Goal: Task Accomplishment & Management: Manage account settings

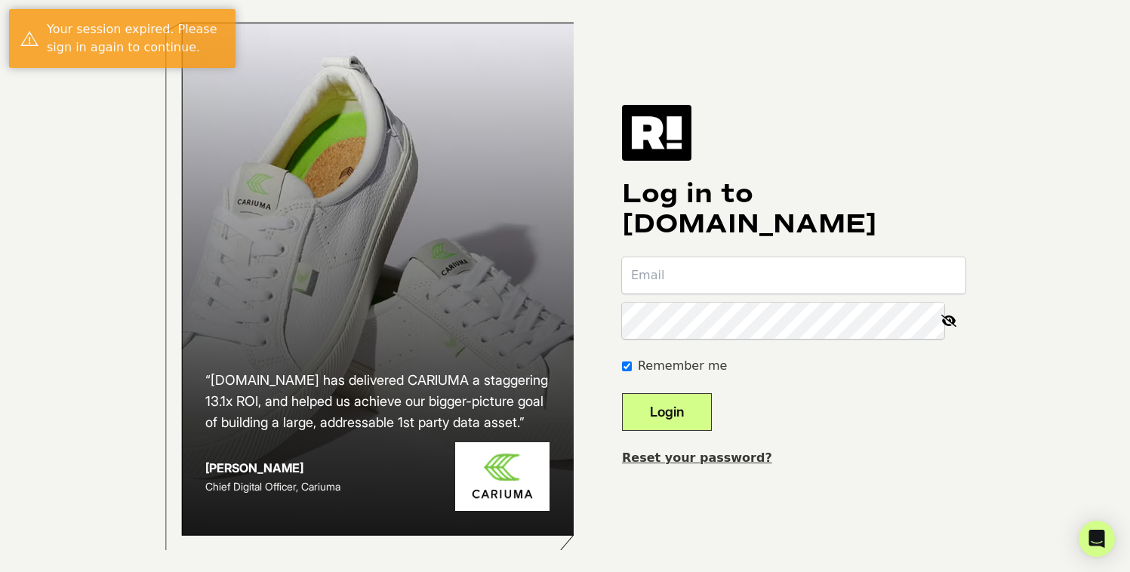
click at [672, 275] on input "email" at bounding box center [794, 275] width 344 height 36
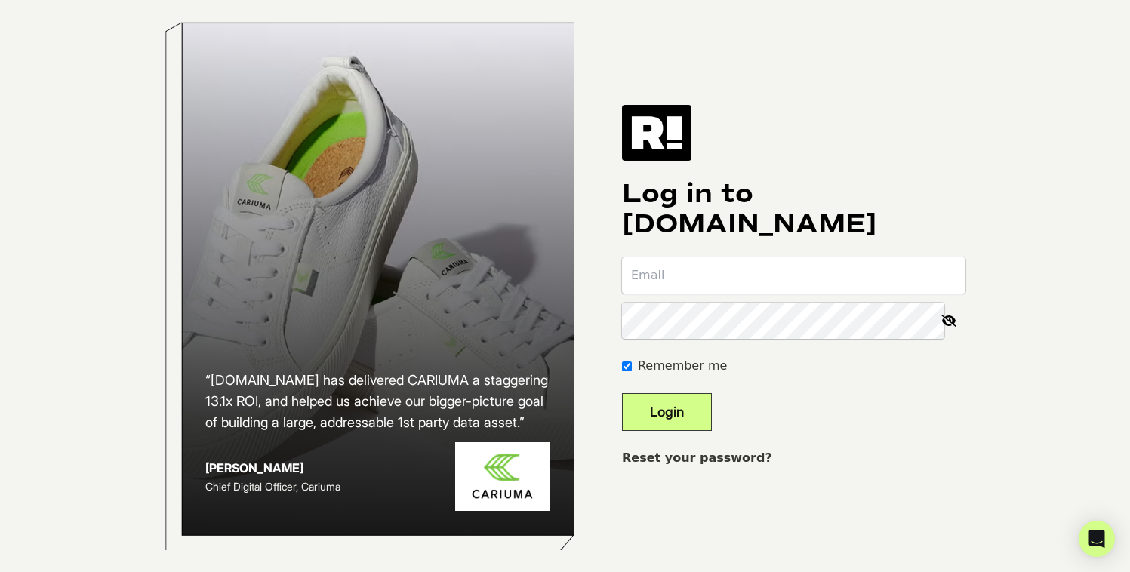
paste input "[PERSON_NAME][EMAIL_ADDRESS][DOMAIN_NAME]"
type input "[PERSON_NAME][EMAIL_ADDRESS][DOMAIN_NAME]"
click at [622, 393] on button "Login" at bounding box center [667, 412] width 90 height 38
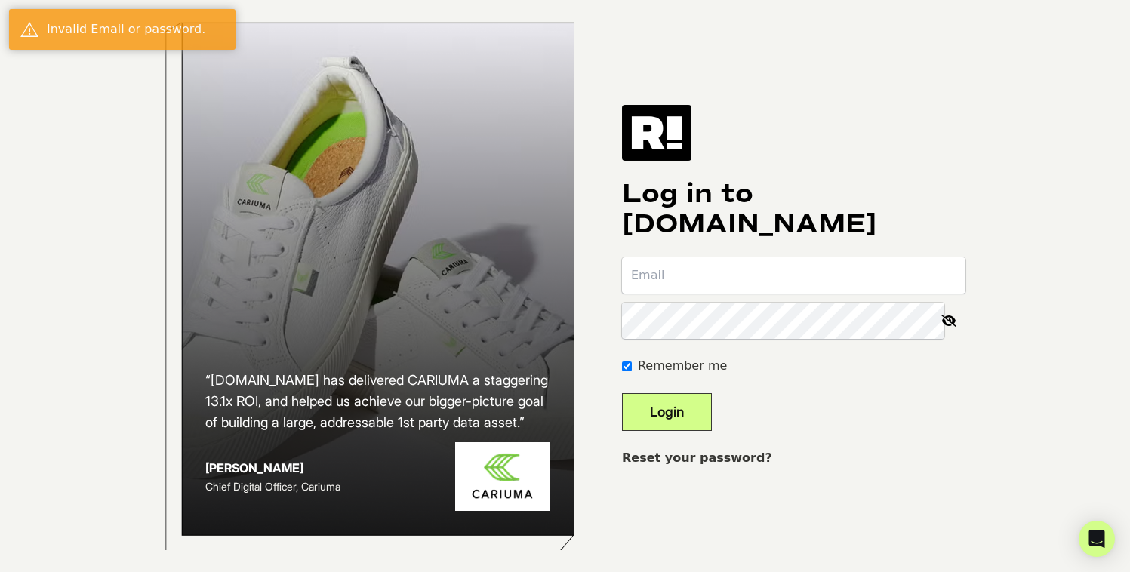
click at [840, 294] on input "email" at bounding box center [794, 275] width 344 height 36
type input "[PERSON_NAME][EMAIL_ADDRESS][DOMAIN_NAME]"
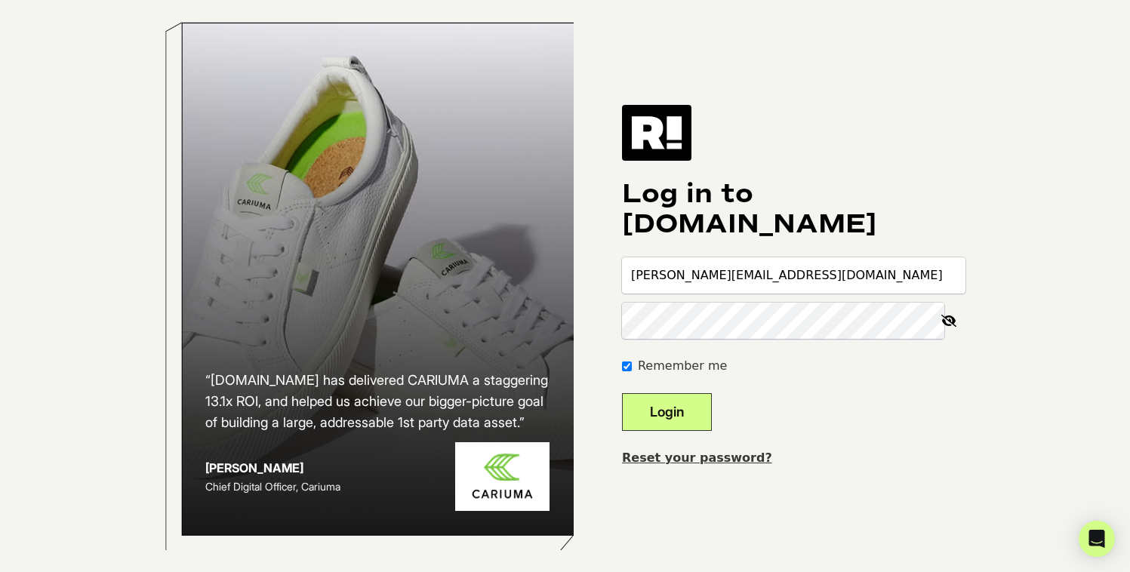
click at [622, 393] on button "Login" at bounding box center [667, 412] width 90 height 38
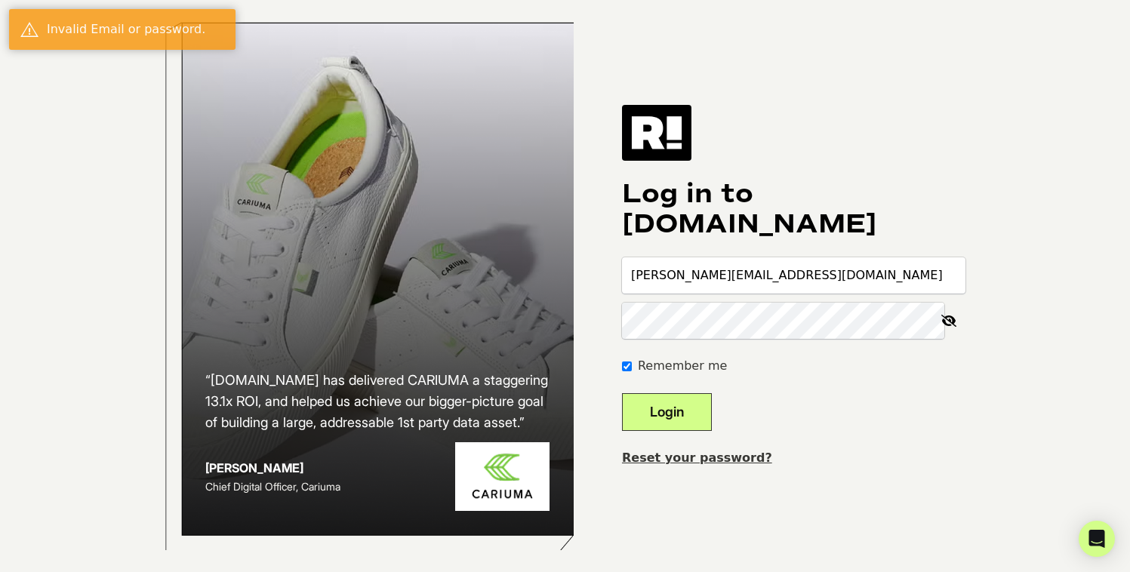
type input "[PERSON_NAME][EMAIL_ADDRESS][DOMAIN_NAME]"
click at [701, 464] on link "Reset your password?" at bounding box center [697, 458] width 150 height 14
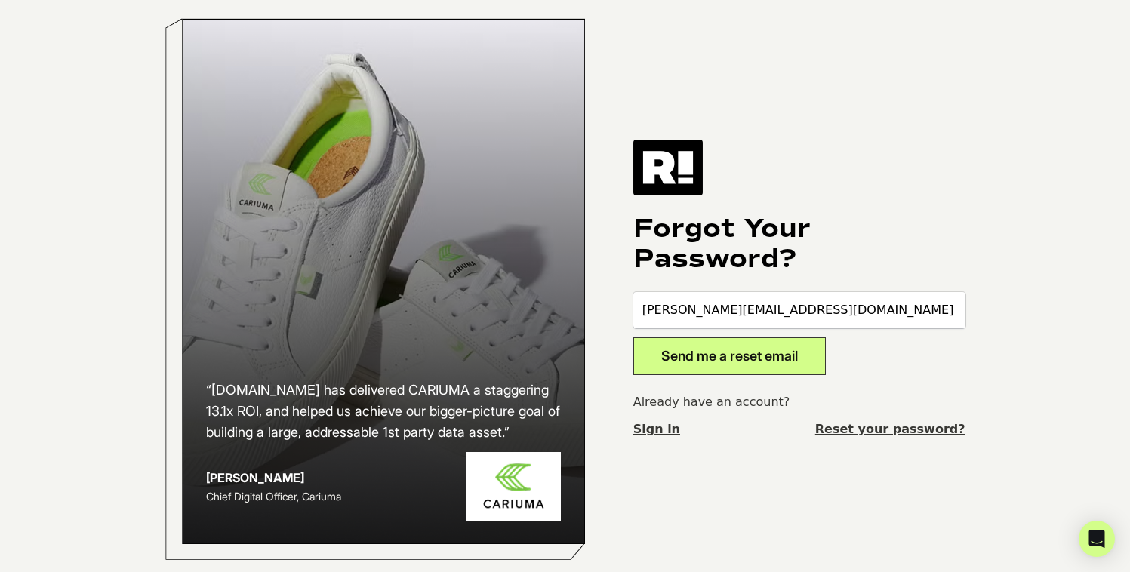
type input "SANTIAGO+1@DL1961.COM"
click at [713, 370] on button "Send me a reset email" at bounding box center [729, 356] width 193 height 38
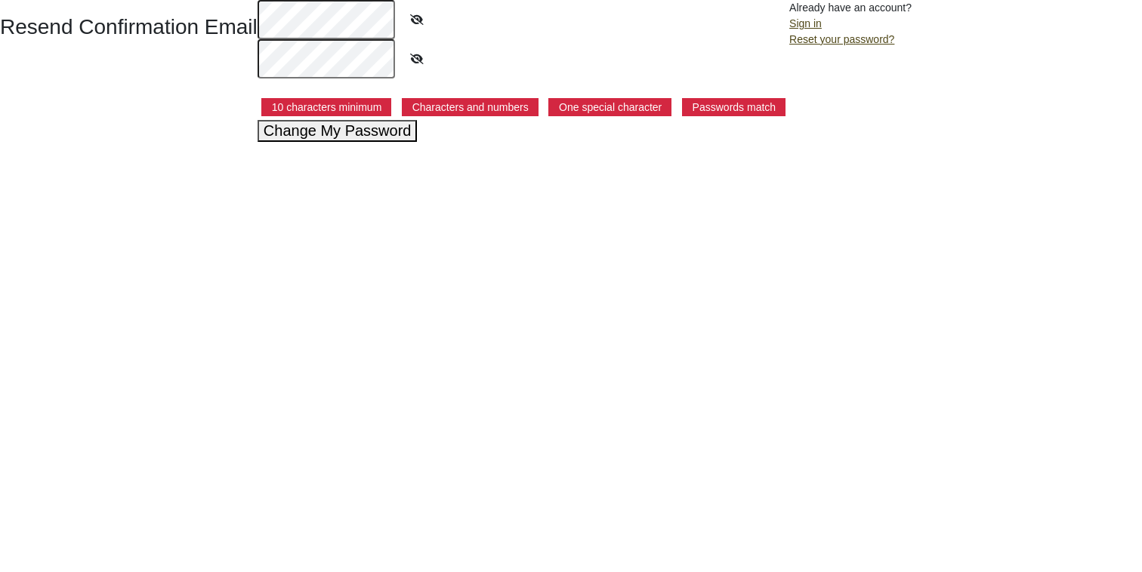
click at [418, 51] on icon at bounding box center [417, 59] width 38 height 35
click at [341, 129] on button "Change My Password" at bounding box center [337, 131] width 160 height 22
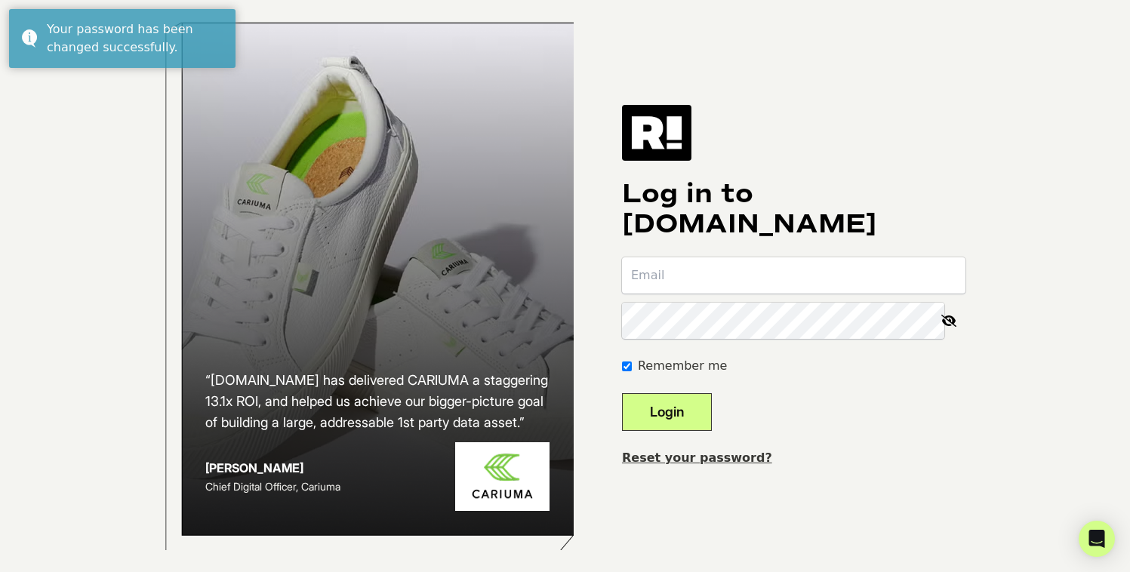
type input "[PERSON_NAME][EMAIL_ADDRESS][DOMAIN_NAME]"
click at [712, 430] on button "Login" at bounding box center [667, 412] width 90 height 38
